Goal: Navigation & Orientation: Understand site structure

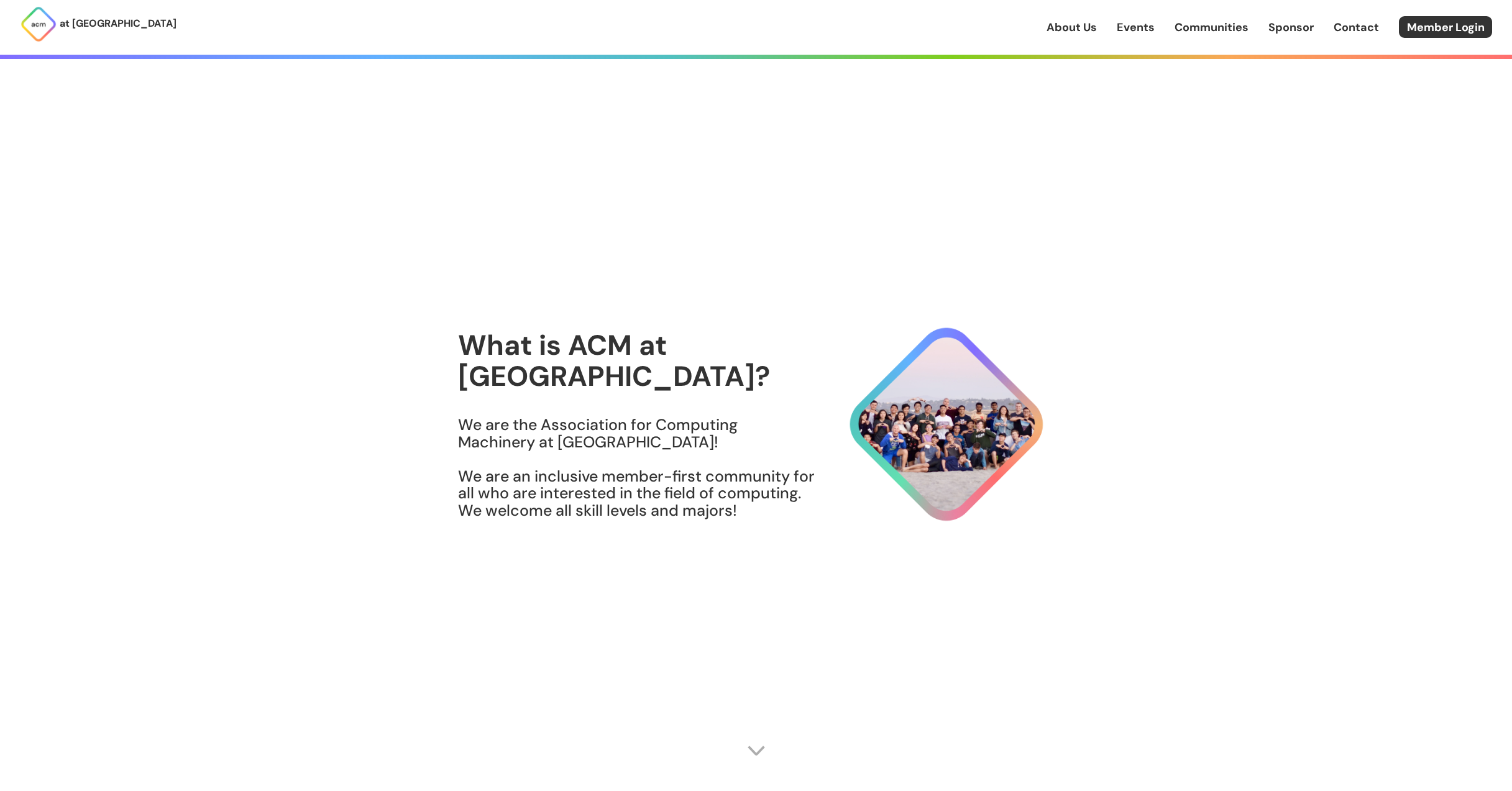
click at [1303, 31] on link "Sponsor" at bounding box center [1291, 28] width 46 height 16
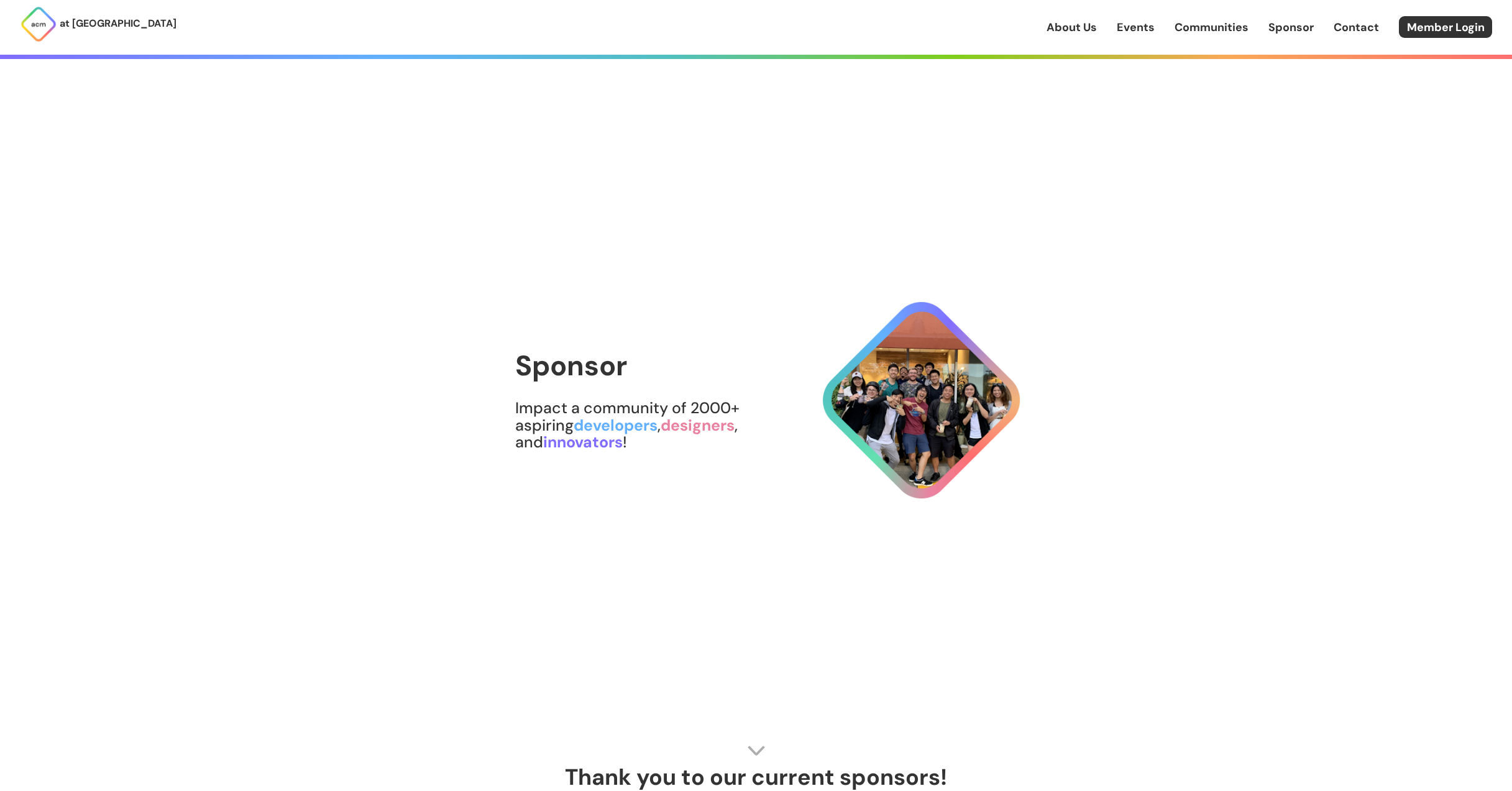
click at [1210, 32] on link "Communities" at bounding box center [1211, 28] width 74 height 16
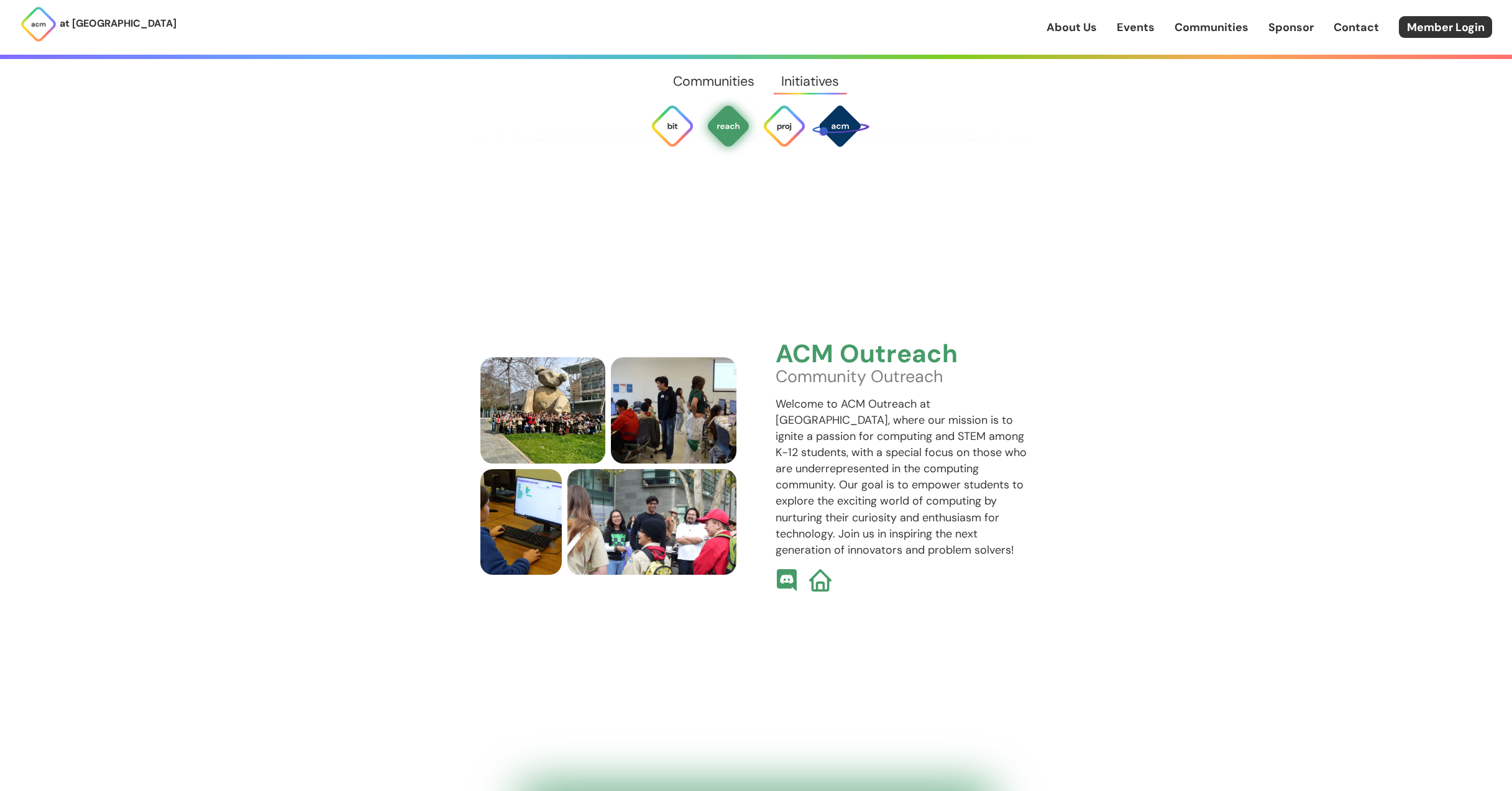
scroll to position [4230, 0]
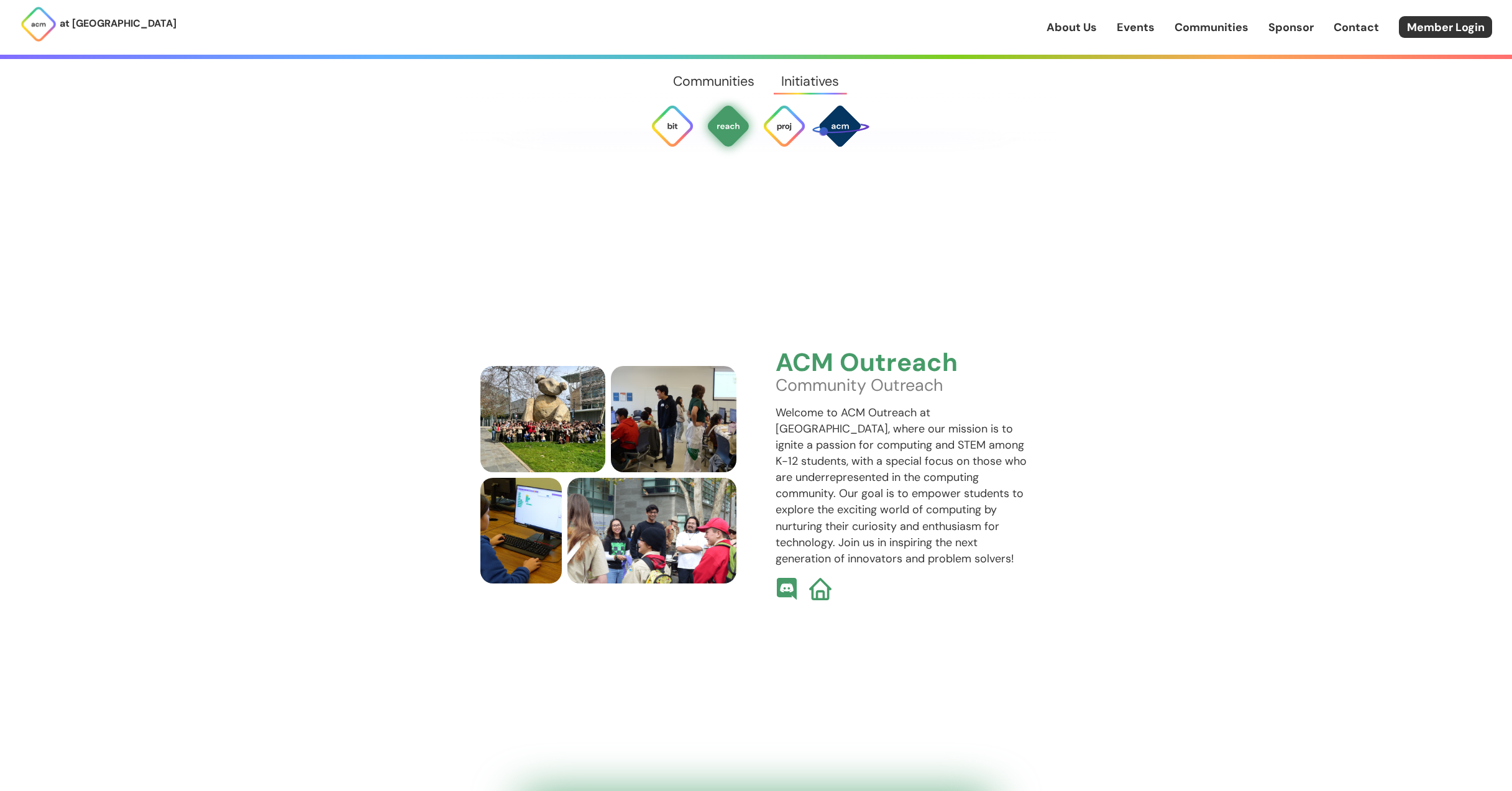
click at [1124, 32] on link "Events" at bounding box center [1135, 28] width 38 height 16
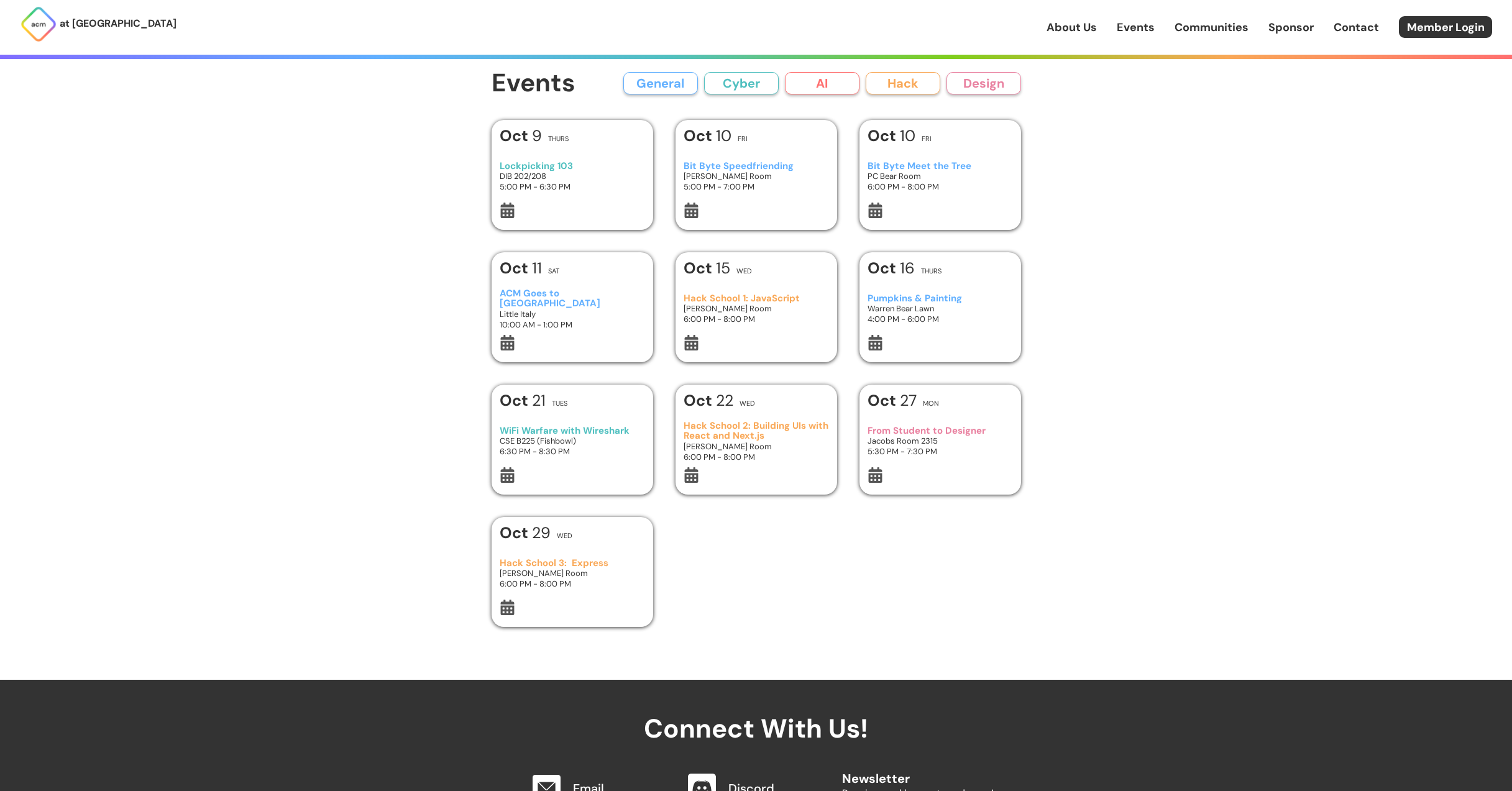
click at [1092, 32] on link "About Us" at bounding box center [1071, 28] width 50 height 16
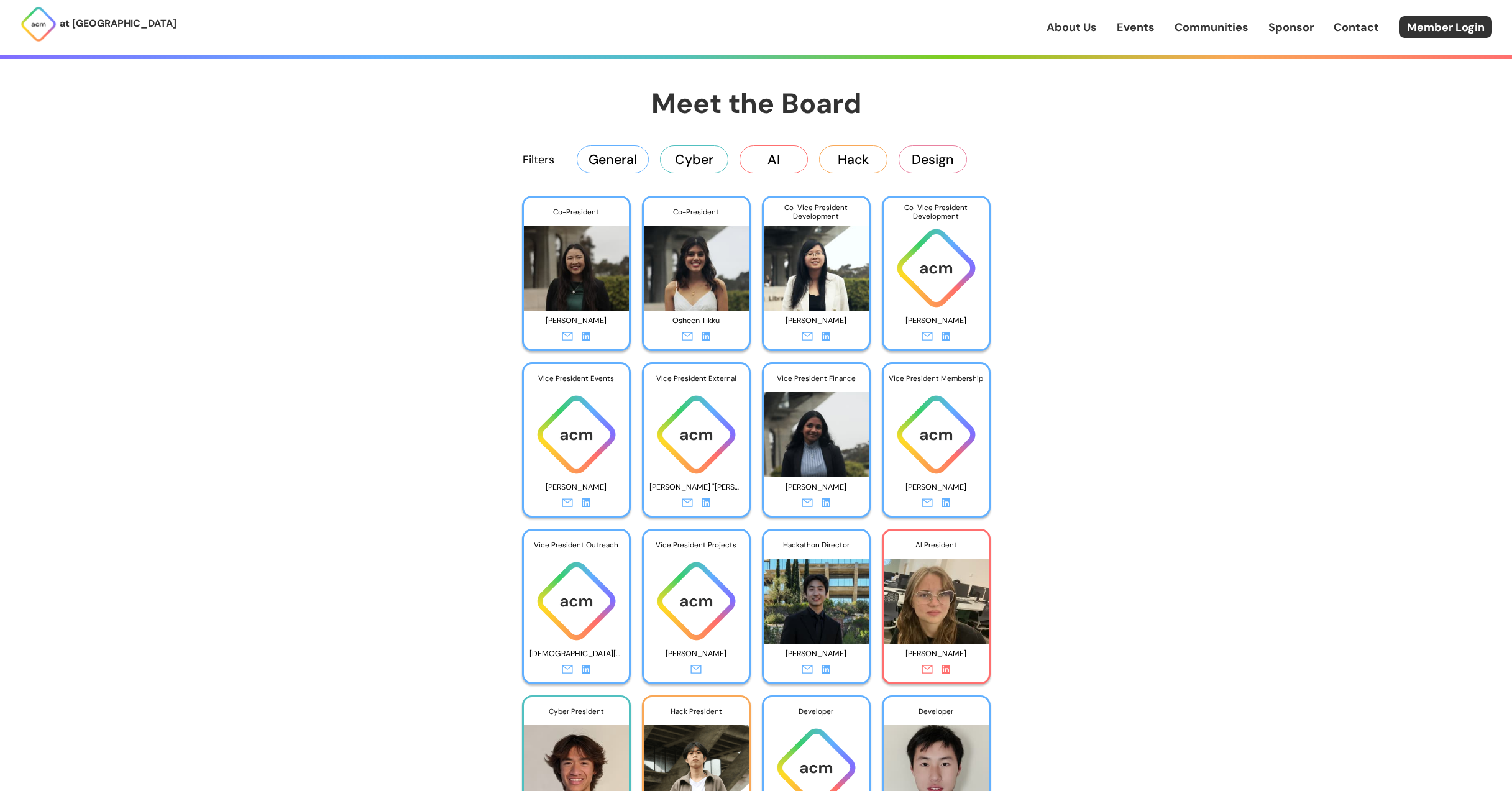
scroll to position [2236, 0]
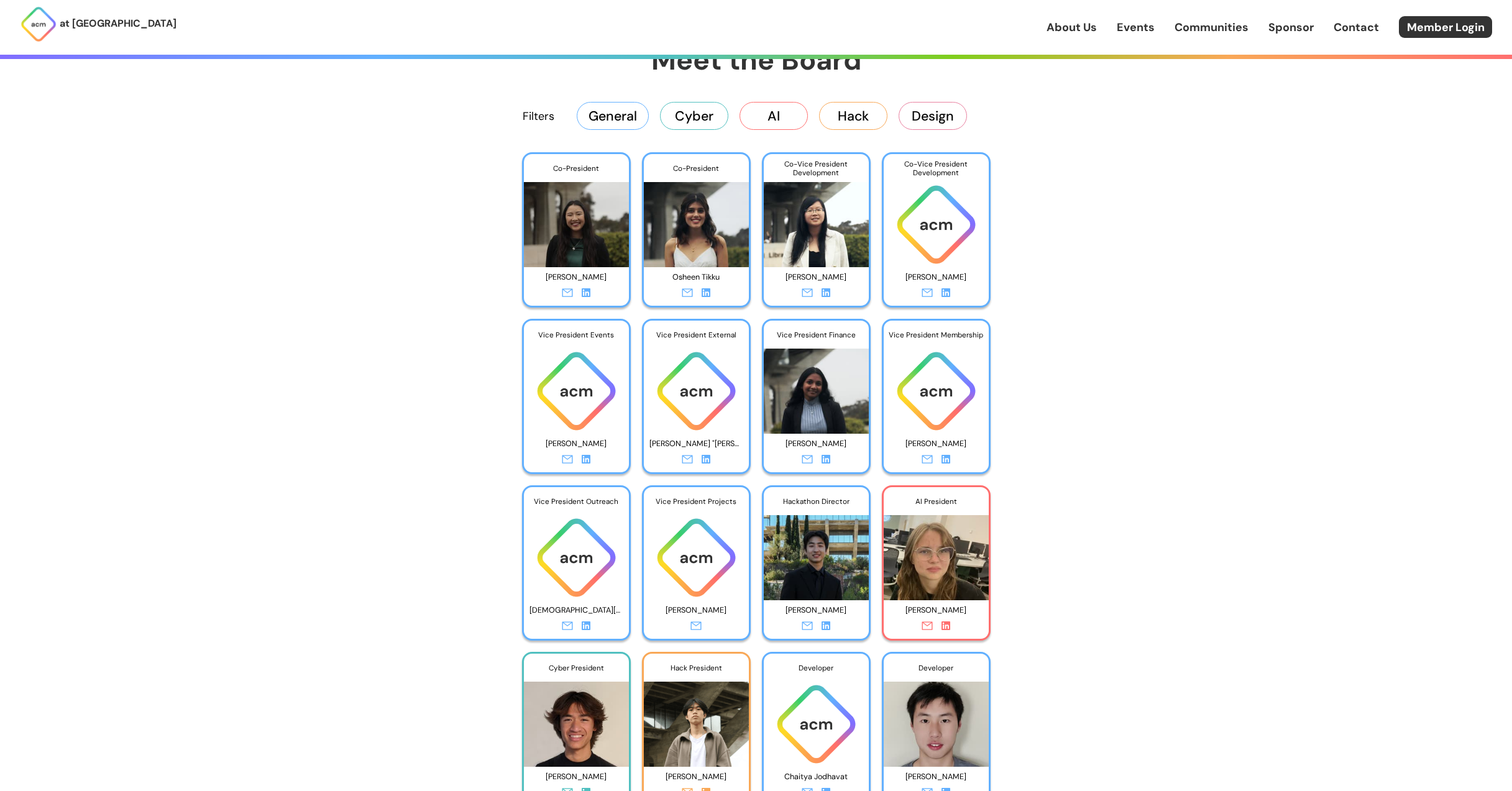
click at [608, 122] on button "General" at bounding box center [613, 115] width 72 height 27
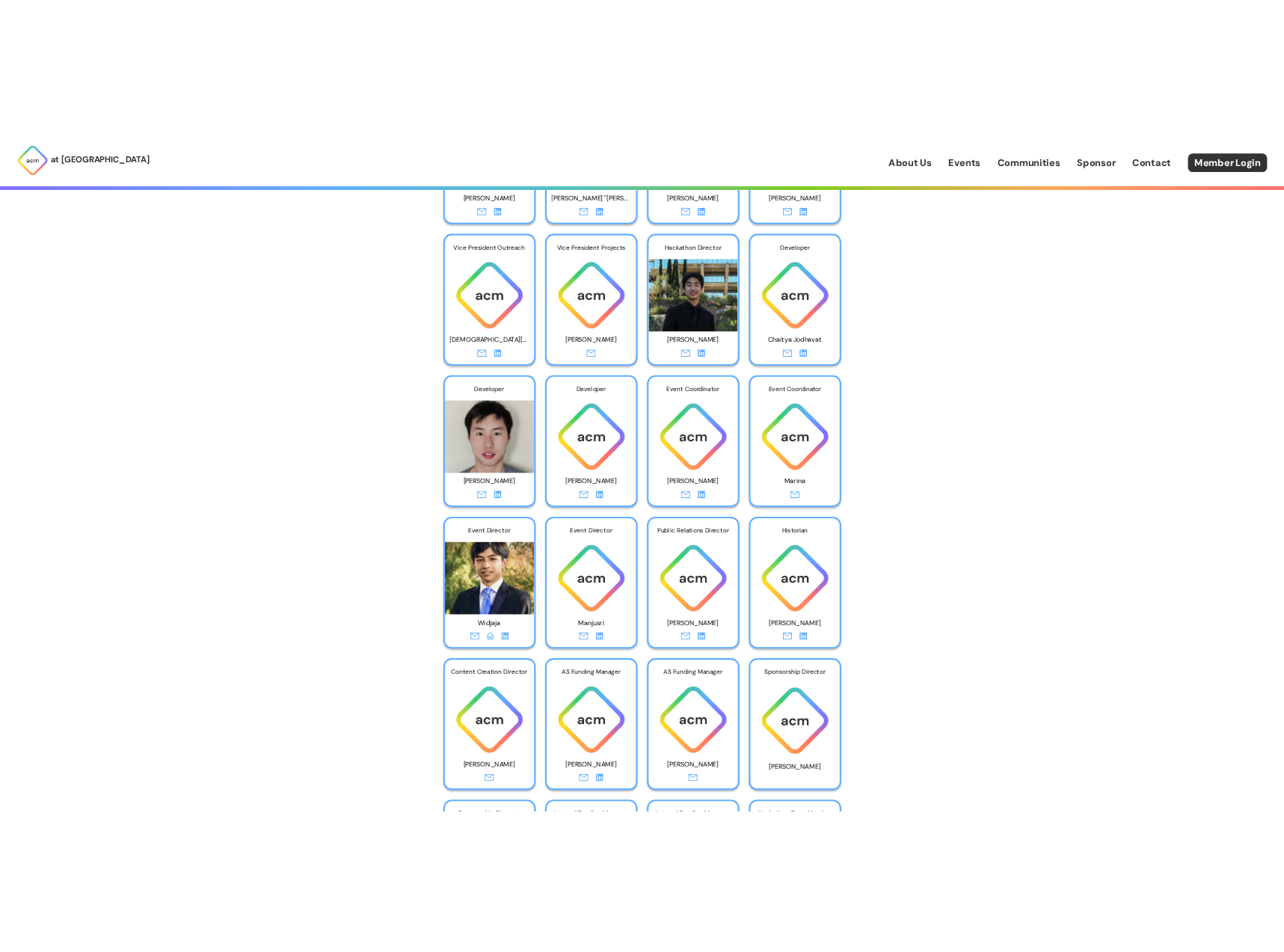
scroll to position [2616, 0]
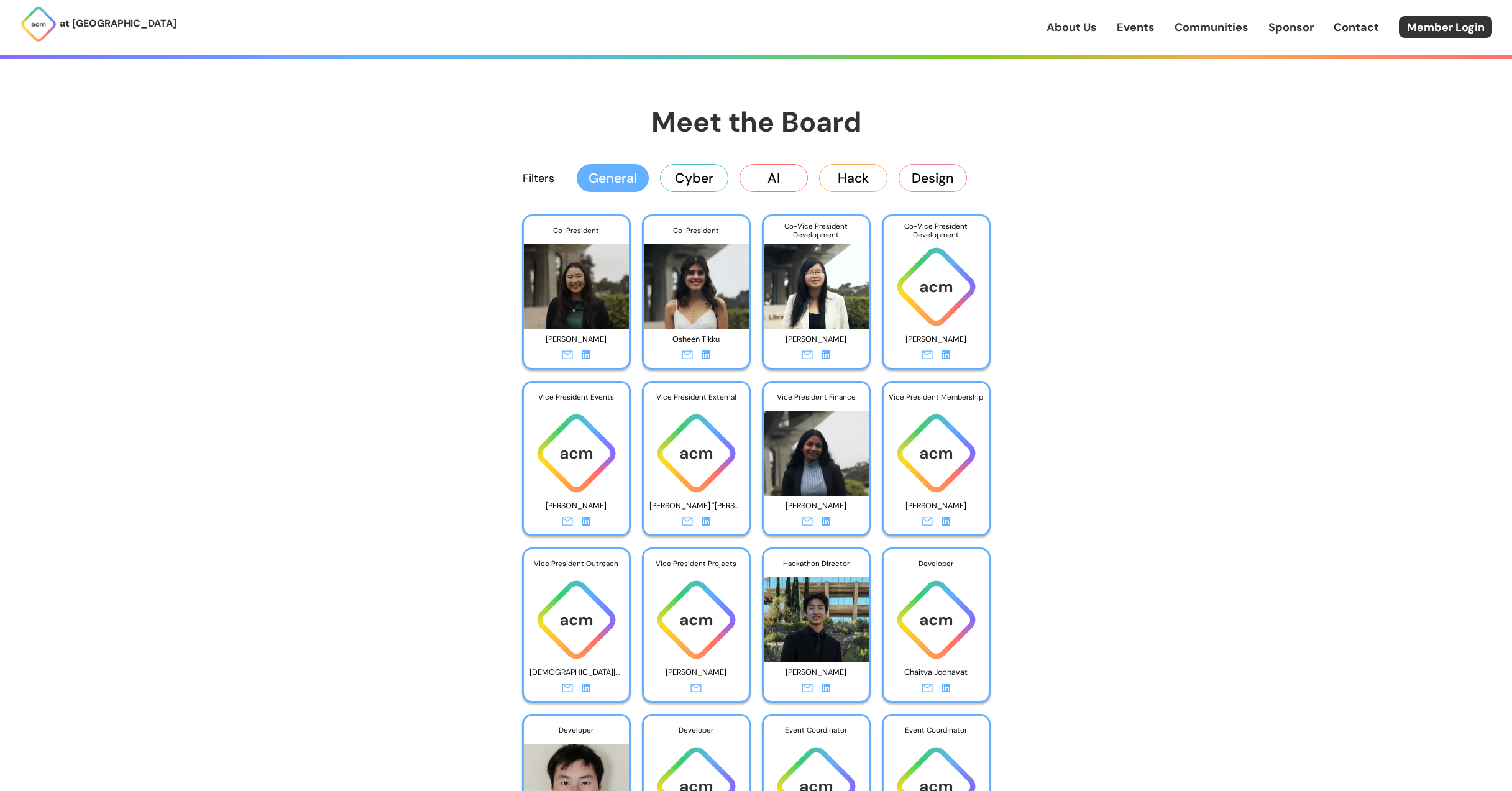
click at [587, 300] on img at bounding box center [576, 282] width 105 height 95
